Goal: Navigation & Orientation: Find specific page/section

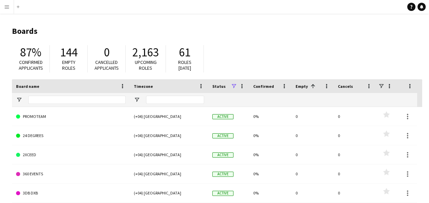
click at [5, 5] on app-icon "Menu" at bounding box center [6, 6] width 5 height 5
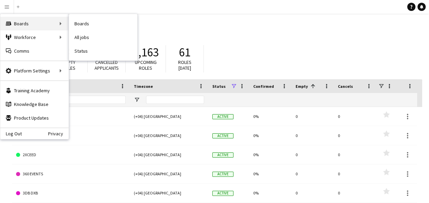
click at [36, 18] on div "Boards Boards" at bounding box center [34, 24] width 68 height 14
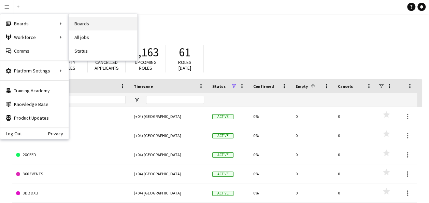
click at [96, 20] on link "Boards" at bounding box center [103, 24] width 68 height 14
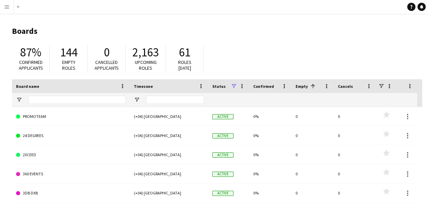
click at [6, 7] on app-icon "Menu" at bounding box center [6, 6] width 5 height 5
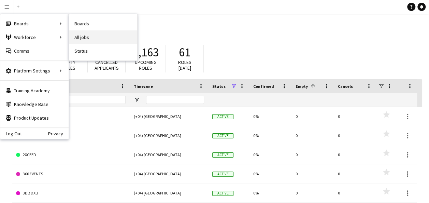
click at [87, 33] on link "All jobs" at bounding box center [103, 37] width 68 height 14
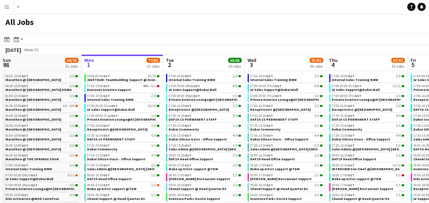
click at [6, 6] on app-icon "Menu" at bounding box center [6, 6] width 5 height 5
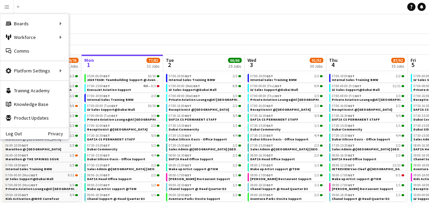
click at [234, 24] on div "All Jobs" at bounding box center [214, 24] width 429 height 20
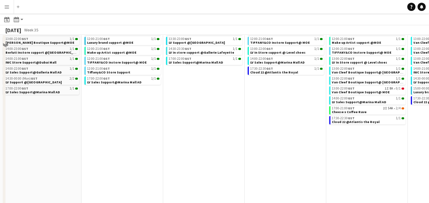
scroll to position [306, 0]
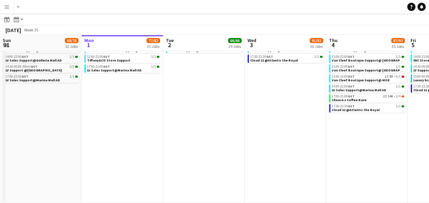
click at [10, 8] on button "Menu" at bounding box center [7, 7] width 14 height 14
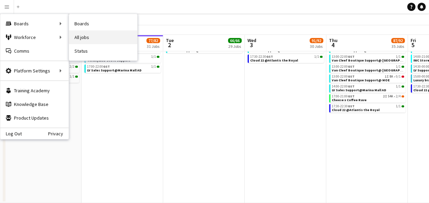
click at [91, 36] on link "All jobs" at bounding box center [103, 37] width 68 height 14
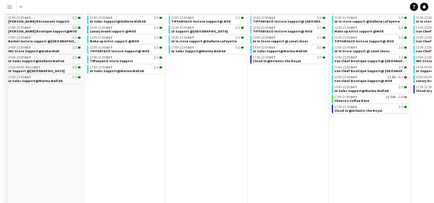
scroll to position [0, 0]
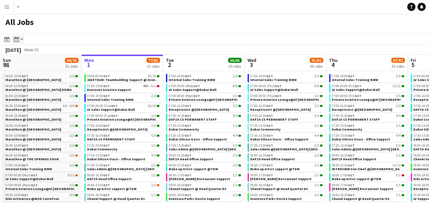
click at [22, 40] on app-action-btn "Month view / Day view" at bounding box center [18, 39] width 12 height 8
click at [29, 74] on link "Month view" at bounding box center [37, 76] width 38 height 6
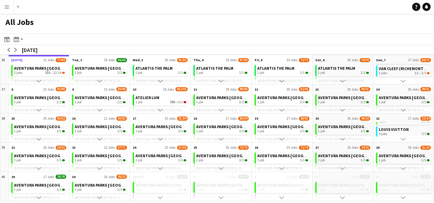
scroll to position [126, 0]
click at [406, 192] on button "Scroll down" at bounding box center [403, 197] width 60 height 6
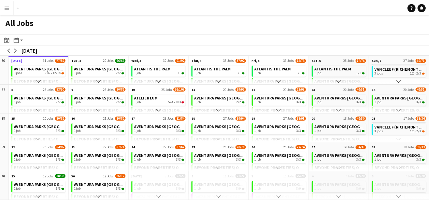
scroll to position [20, 0]
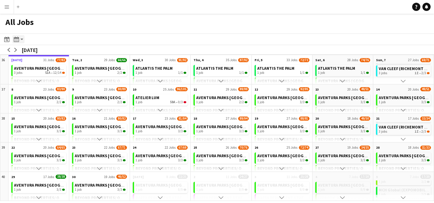
click at [20, 41] on app-action-btn "Month view / Day view" at bounding box center [18, 39] width 12 height 8
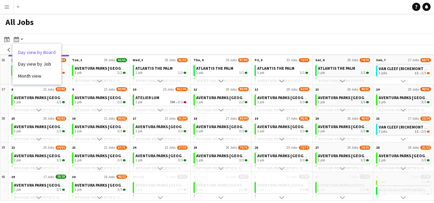
click at [30, 52] on link "Day view by Board" at bounding box center [37, 52] width 38 height 6
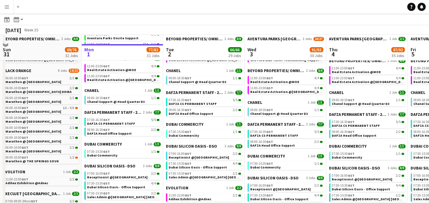
scroll to position [0, 0]
